Goal: Task Accomplishment & Management: Use online tool/utility

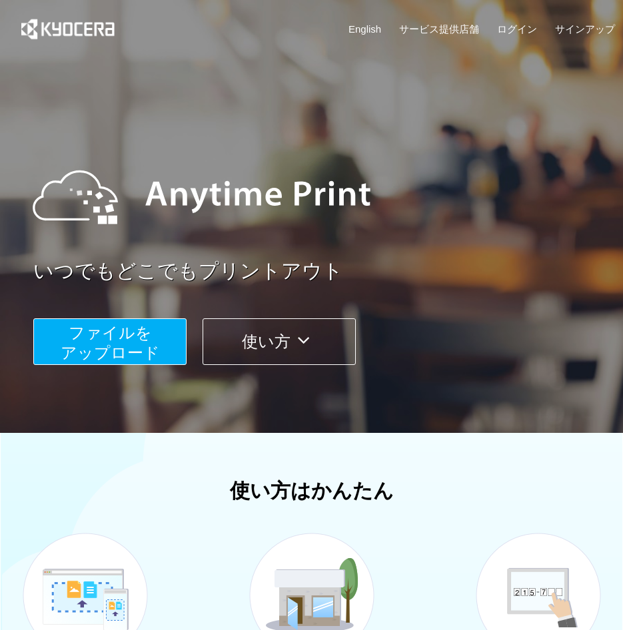
click at [155, 344] on span "ファイルを ​​アップロード" at bounding box center [110, 343] width 99 height 38
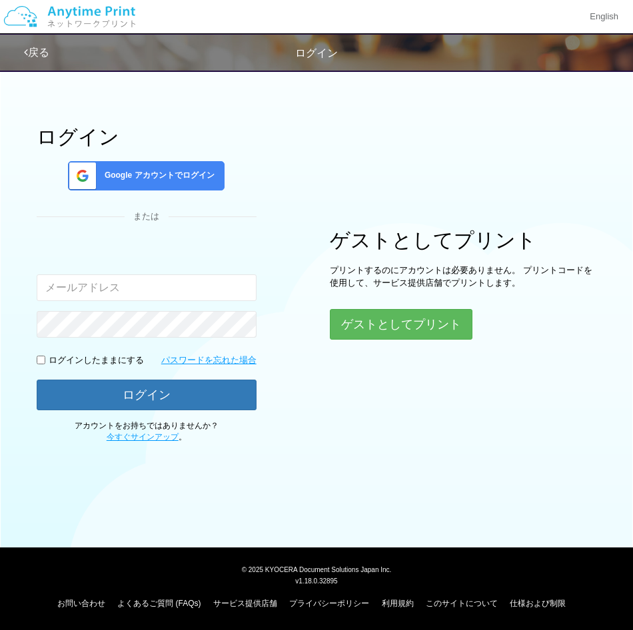
type input "[EMAIL_ADDRESS][DOMAIN_NAME]"
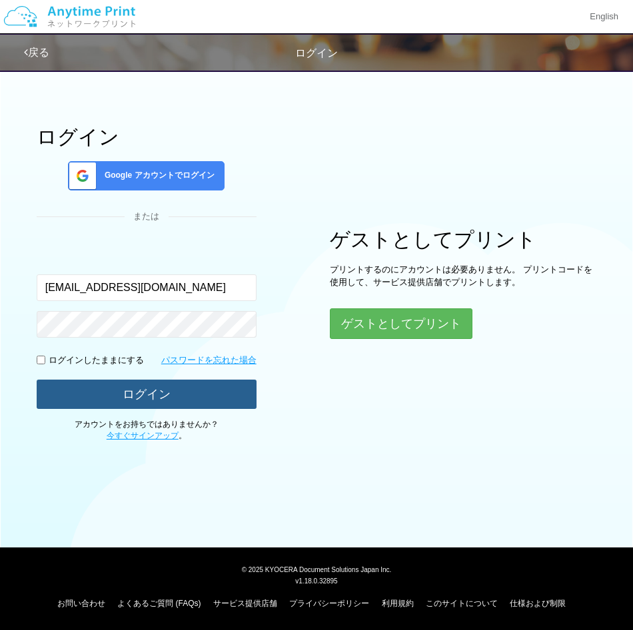
click at [208, 394] on button "ログイン" at bounding box center [147, 394] width 220 height 29
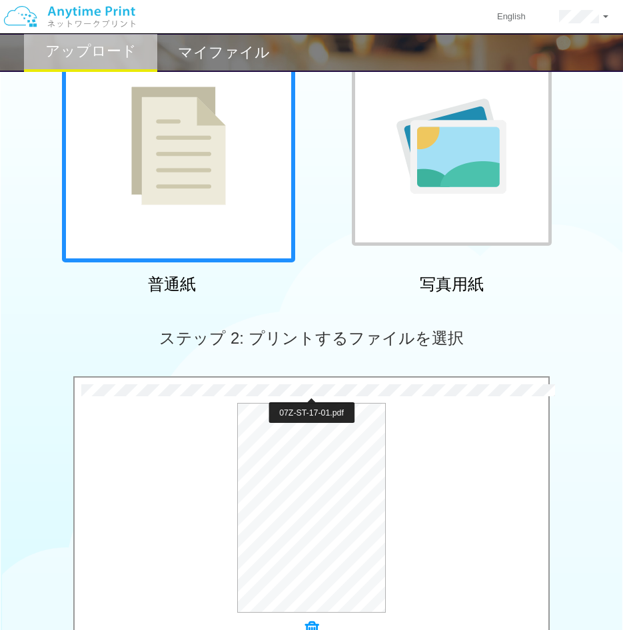
scroll to position [333, 0]
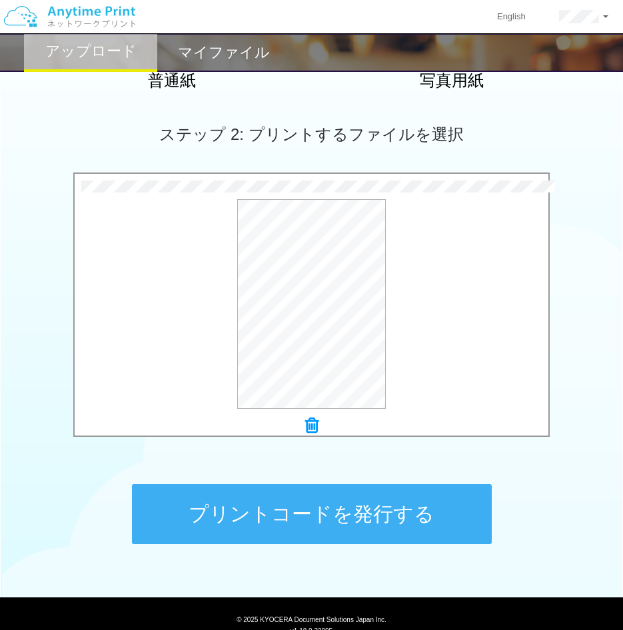
click at [401, 514] on button "プリントコードを発行する" at bounding box center [312, 514] width 360 height 60
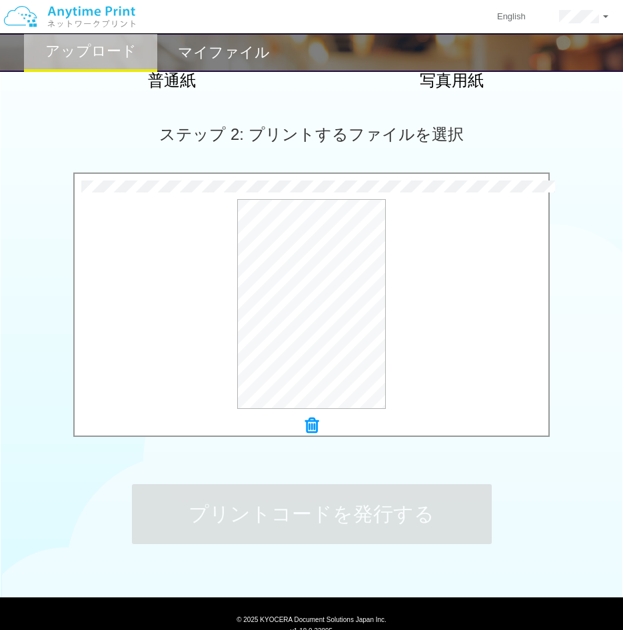
scroll to position [0, 0]
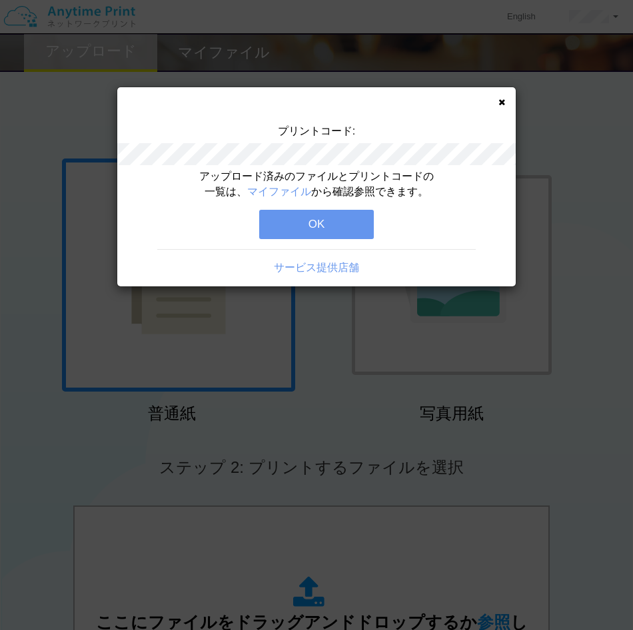
click at [363, 240] on div "アップロード済みのファイルとプリントコードの一覧は、 マイファイル から確認参照できます。 OK サービス提供店舗" at bounding box center [316, 227] width 398 height 117
click at [358, 230] on button "OK" at bounding box center [316, 224] width 115 height 29
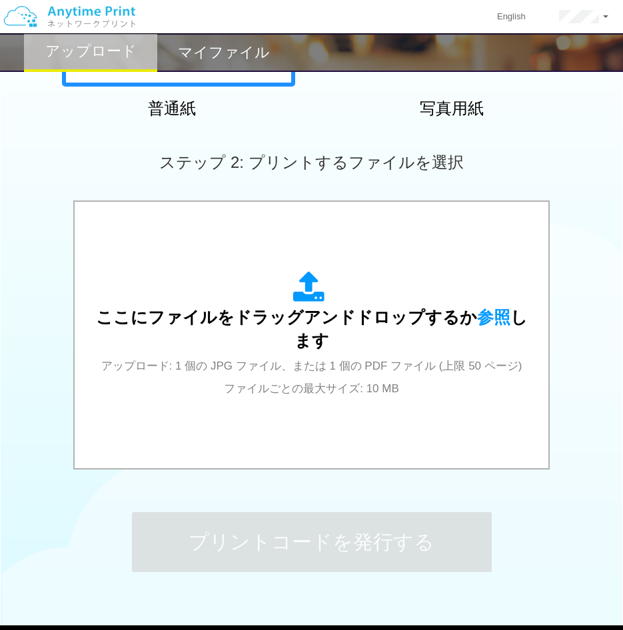
scroll to position [333, 0]
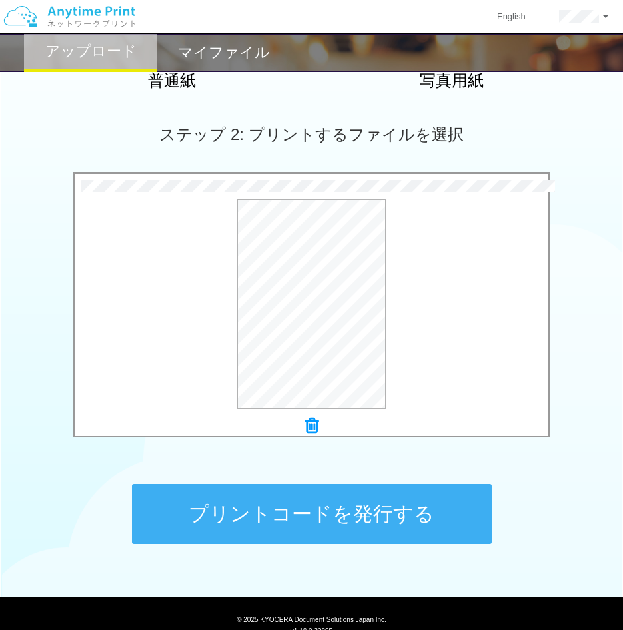
click at [371, 500] on button "プリントコードを発行する" at bounding box center [312, 514] width 360 height 60
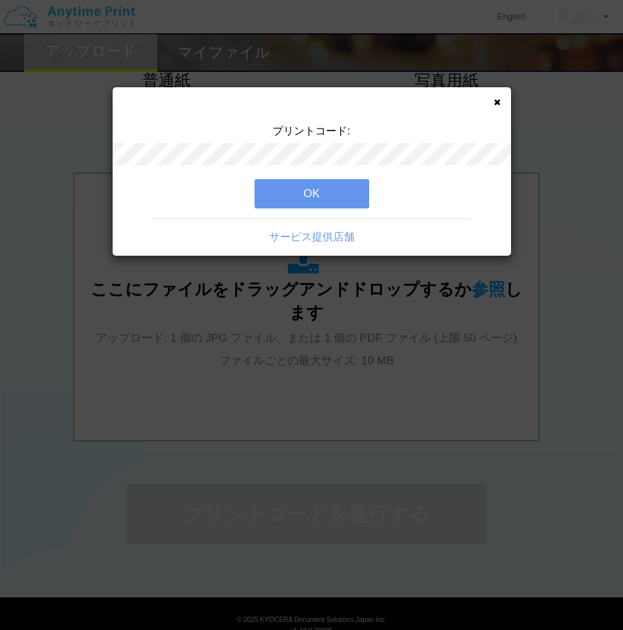
scroll to position [0, 0]
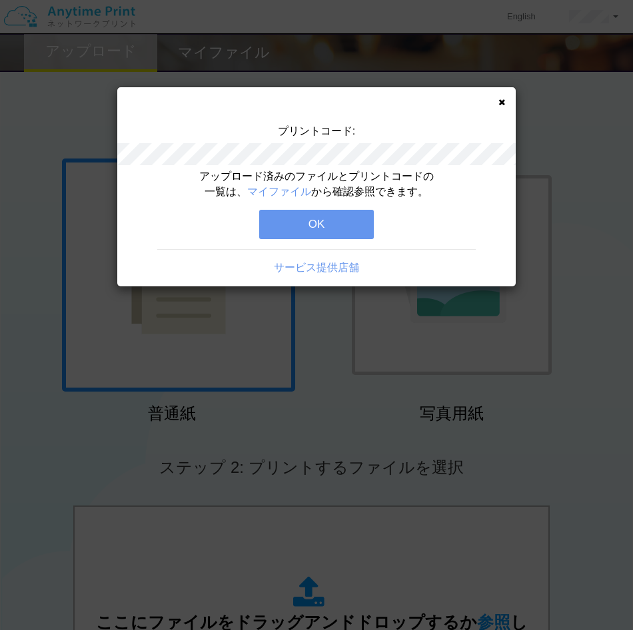
click at [308, 208] on div "アップロード済みのファイルとプリントコードの一覧は、 マイファイル から確認参照できます。 OK サービス提供店舗" at bounding box center [316, 227] width 398 height 117
click at [322, 230] on button "OK" at bounding box center [316, 224] width 115 height 29
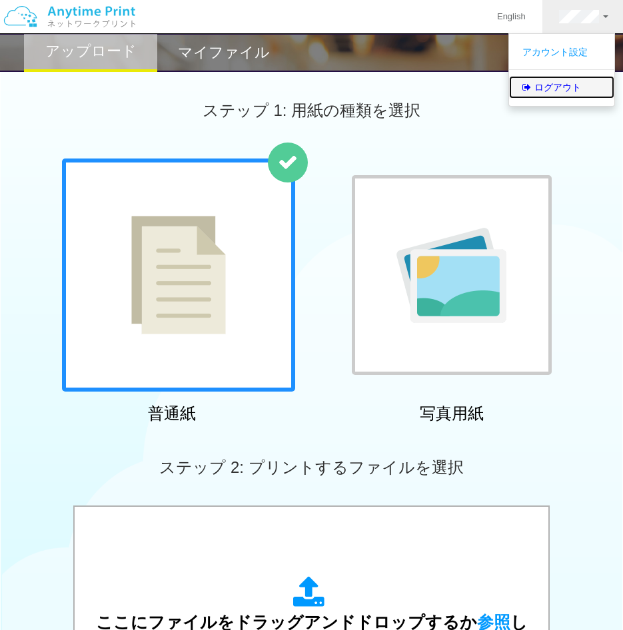
click at [575, 90] on link "ログアウト" at bounding box center [561, 87] width 105 height 23
